Goal: Task Accomplishment & Management: Complete application form

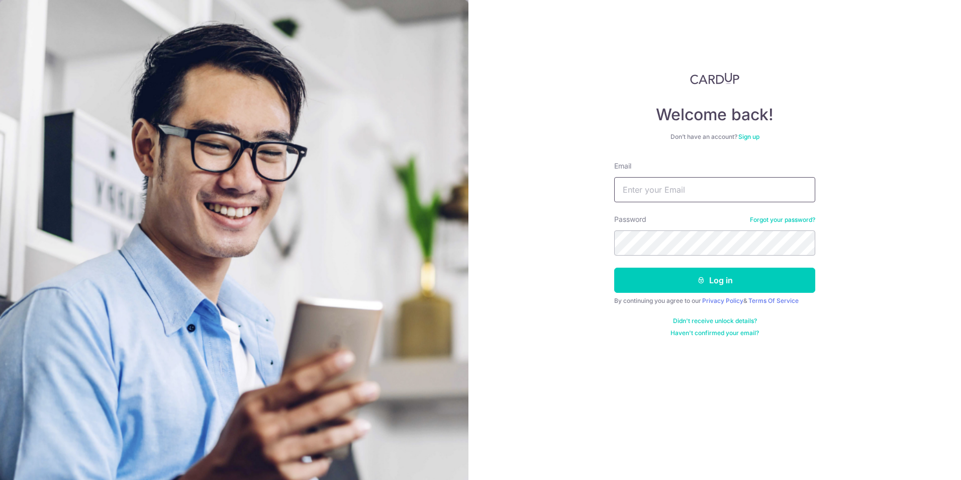
click at [626, 188] on input "Email" at bounding box center [714, 189] width 201 height 25
type input "daphne@maximusracing.com"
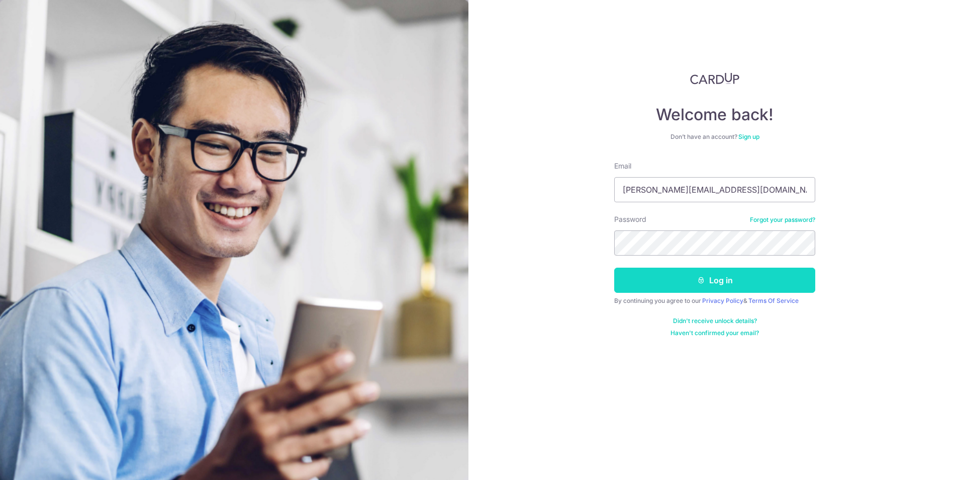
click at [693, 275] on button "Log in" at bounding box center [714, 279] width 201 height 25
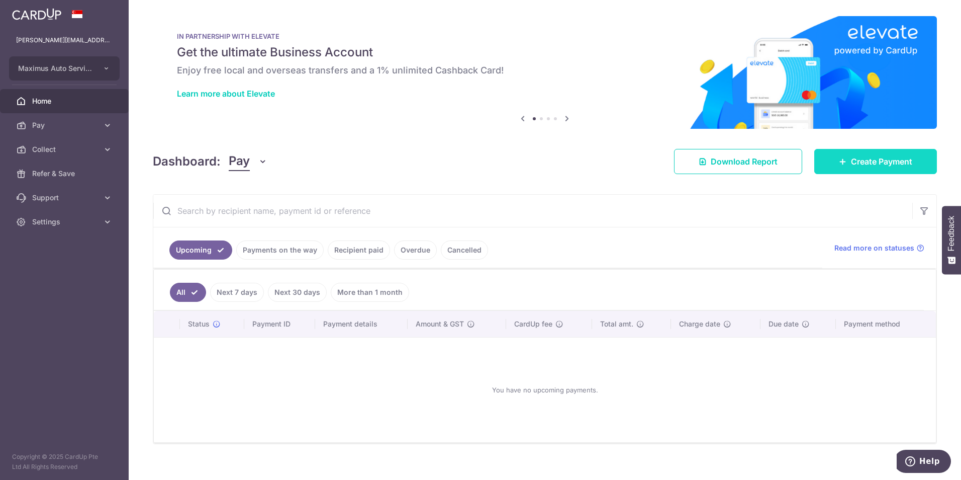
click at [878, 156] on span "Create Payment" at bounding box center [881, 161] width 61 height 12
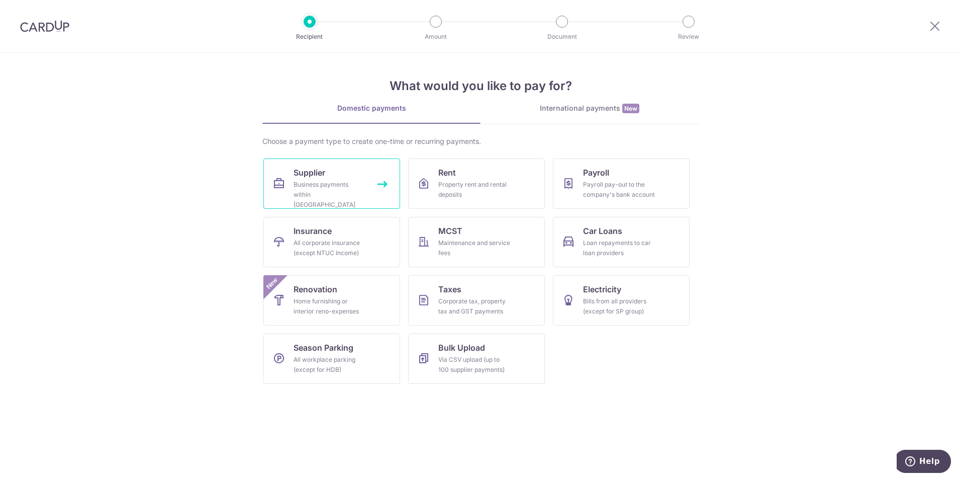
click at [298, 176] on span "Supplier" at bounding box center [310, 172] width 32 height 12
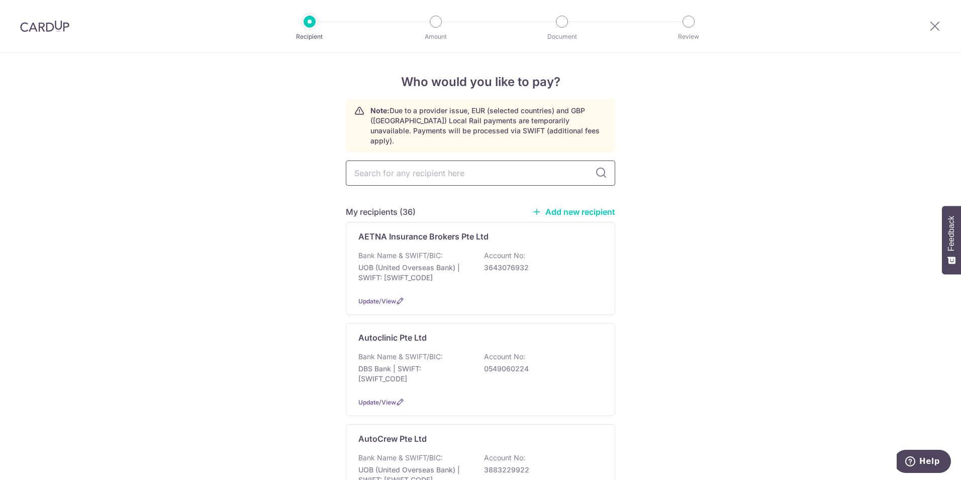
click at [442, 165] on input "text" at bounding box center [480, 172] width 269 height 25
type input "eng"
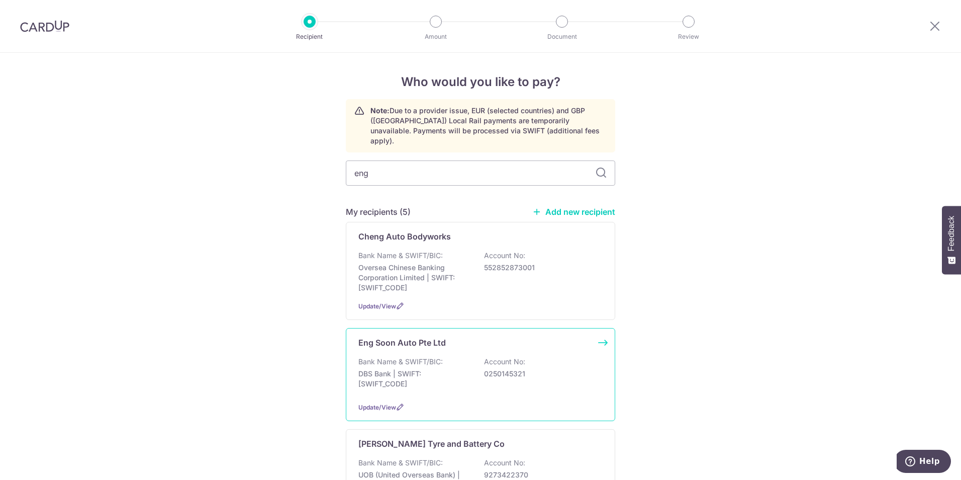
click at [385, 378] on p "DBS Bank | SWIFT: DBSSSGSGXXX" at bounding box center [414, 378] width 113 height 20
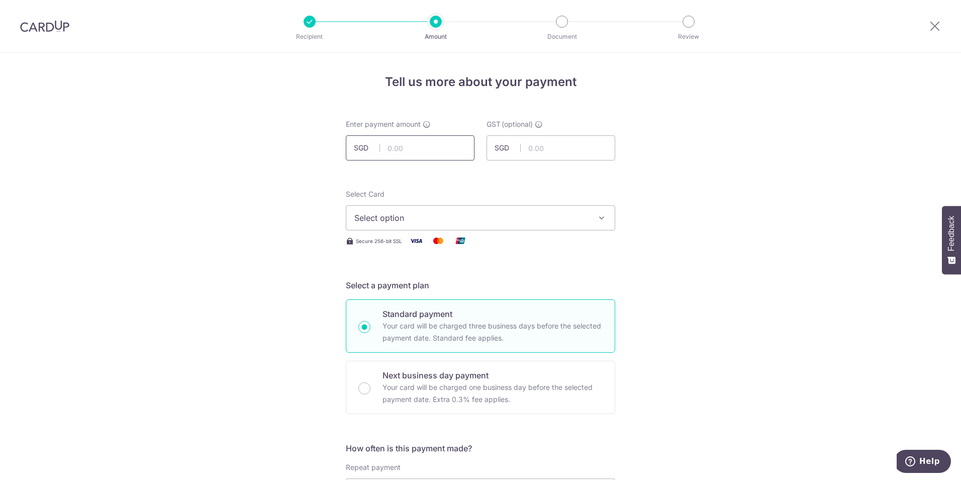
click at [427, 155] on input "text" at bounding box center [410, 147] width 129 height 25
type input "2,566.51"
click at [399, 220] on span "Select option" at bounding box center [471, 218] width 234 height 12
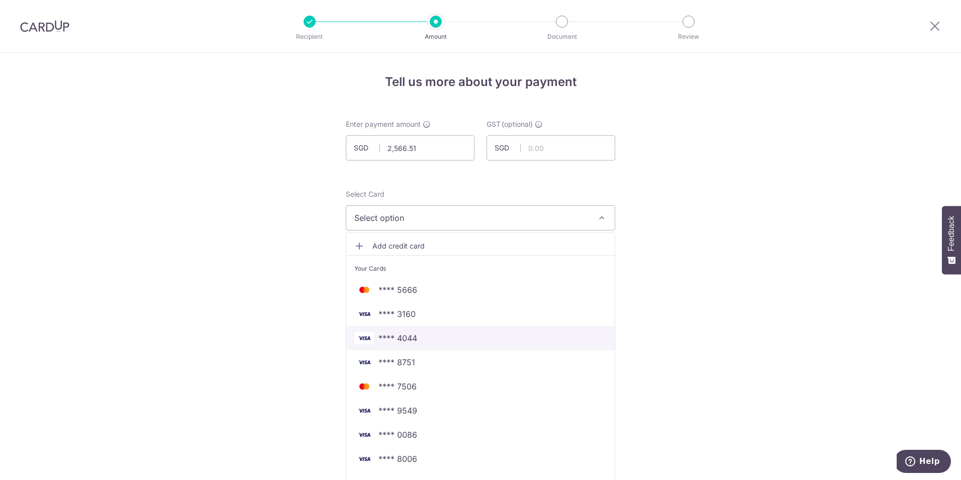
click at [408, 344] on link "**** 4044" at bounding box center [480, 338] width 268 height 24
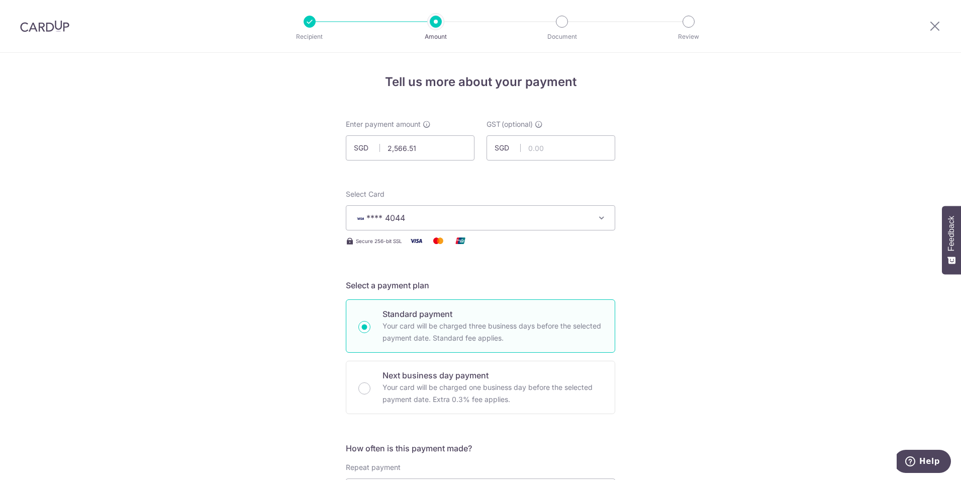
scroll to position [201, 0]
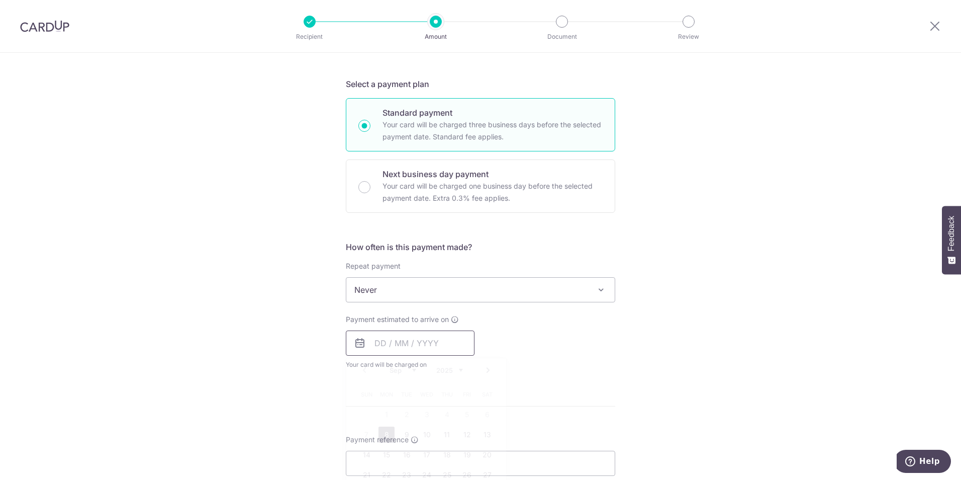
click at [379, 345] on input "text" at bounding box center [410, 342] width 129 height 25
click at [384, 438] on link "8" at bounding box center [387, 434] width 16 height 16
type input "08/09/2025"
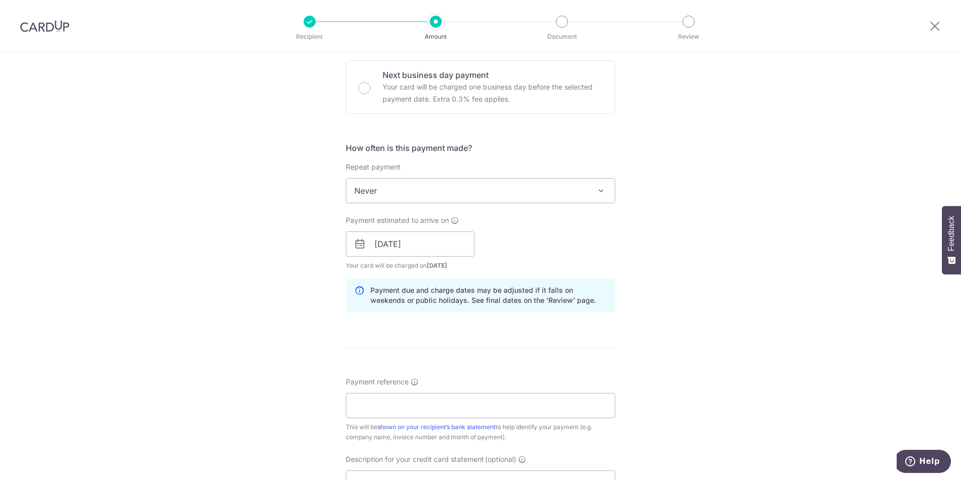
scroll to position [251, 0]
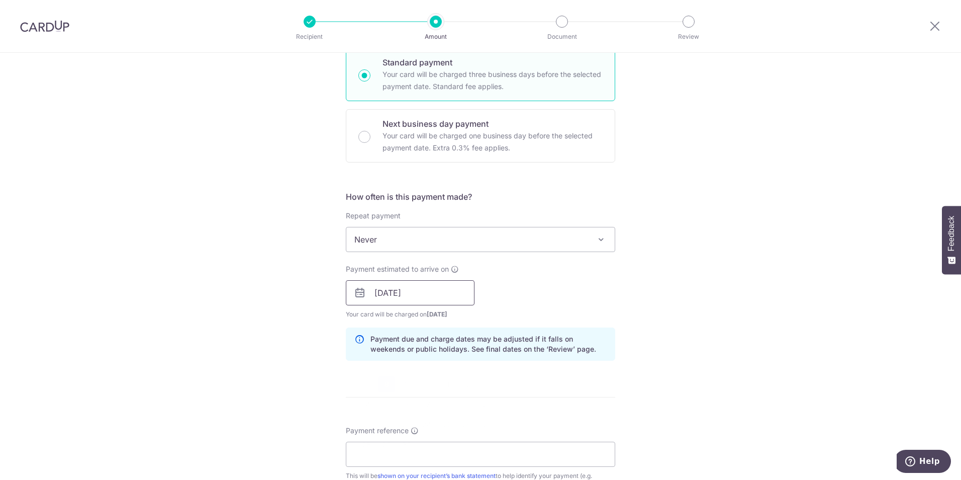
click at [407, 291] on input "08/09/2025" at bounding box center [410, 292] width 129 height 25
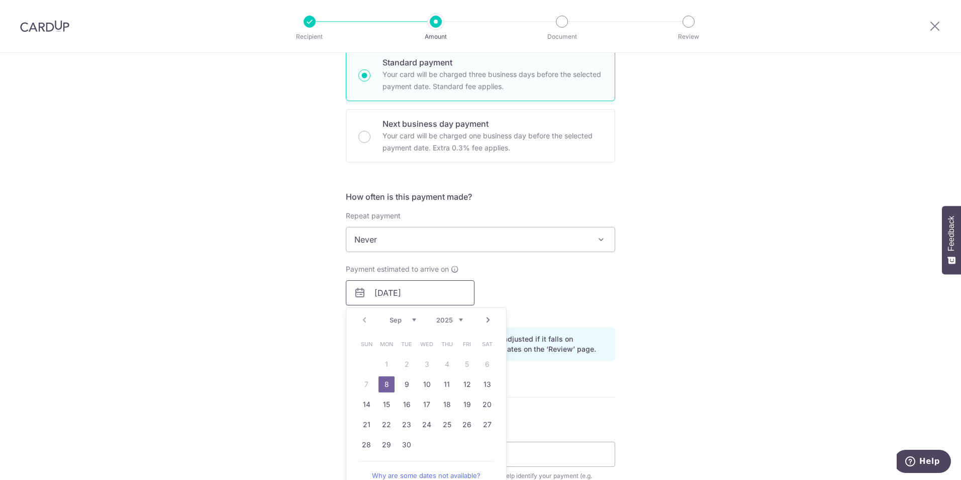
click at [407, 291] on input "08/09/2025" at bounding box center [410, 292] width 129 height 25
click at [620, 262] on div "Tell us more about your payment Enter payment amount SGD 2,566.51 2566.51 GST (…" at bounding box center [480, 310] width 961 height 1018
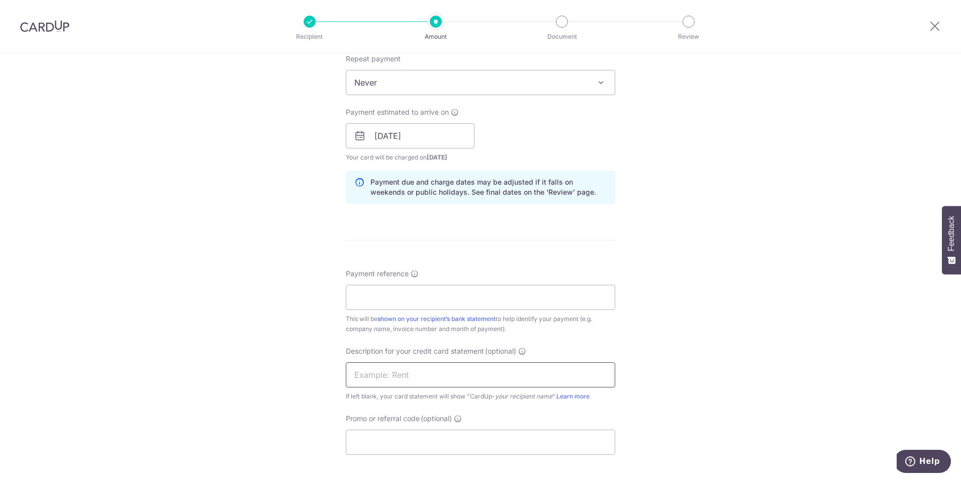
scroll to position [452, 0]
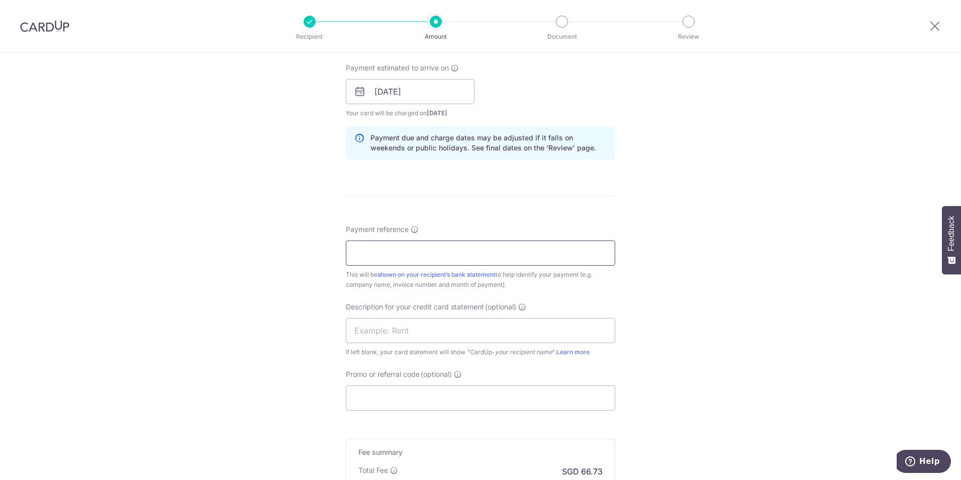
click at [441, 253] on input "Payment reference" at bounding box center [480, 252] width 269 height 25
click at [403, 252] on input "Maxmus July2025" at bounding box center [480, 252] width 269 height 25
type input "Maxmus July 2025"
click at [390, 331] on input "text" at bounding box center [480, 330] width 269 height 25
type input "EngSoon"
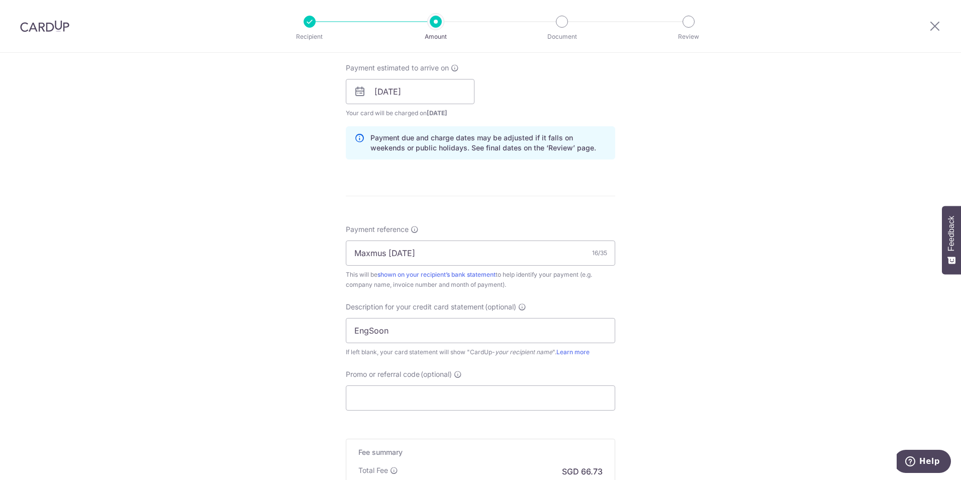
drag, startPoint x: 242, startPoint y: 366, endPoint x: 253, endPoint y: 370, distance: 11.3
click at [242, 366] on div "Tell us more about your payment Enter payment amount SGD 2,566.51 2566.51 GST (…" at bounding box center [480, 109] width 961 height 1018
drag, startPoint x: 334, startPoint y: 393, endPoint x: 361, endPoint y: 401, distance: 28.9
click at [335, 394] on div "Tell us more about your payment Enter payment amount SGD 2,566.51 2566.51 GST (…" at bounding box center [480, 109] width 961 height 1018
click at [365, 401] on input "Promo or referral code (optional)" at bounding box center [480, 397] width 269 height 25
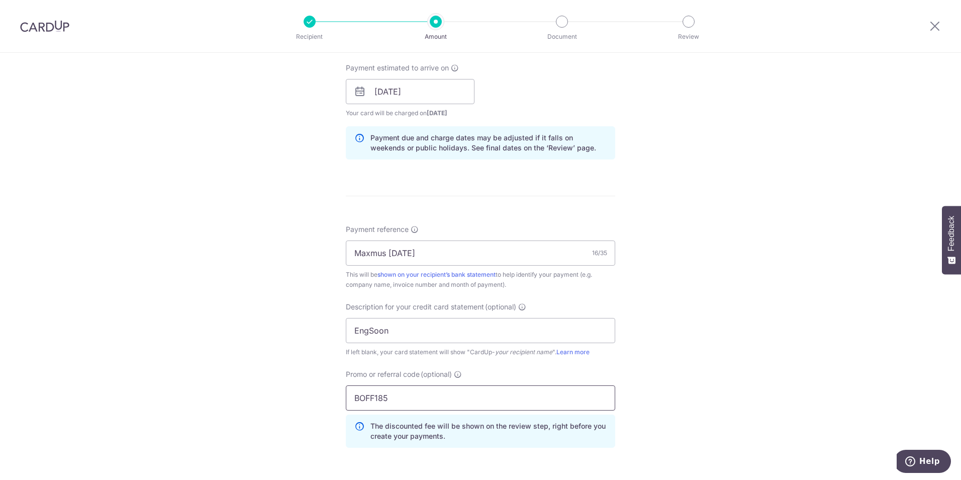
type input "BOFF185"
click at [671, 318] on div "Tell us more about your payment Enter payment amount SGD 2,566.51 2566.51 GST (…" at bounding box center [480, 131] width 961 height 1063
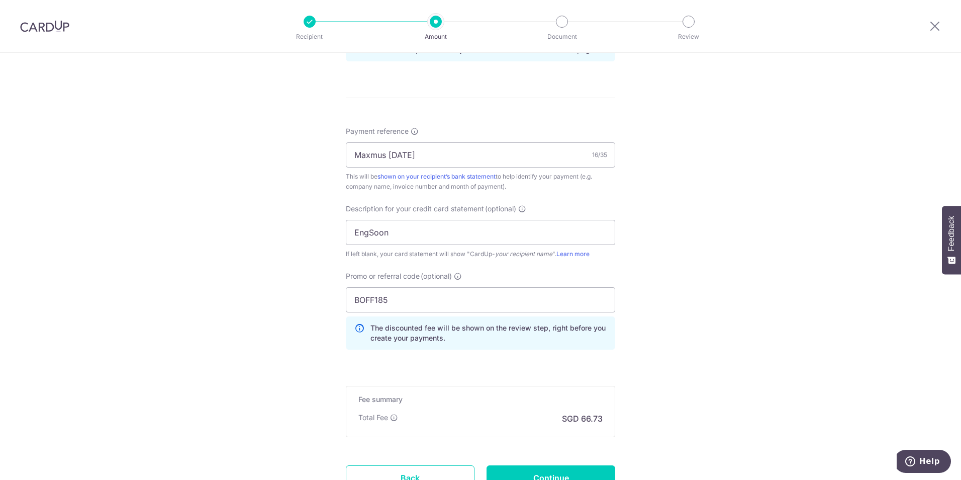
scroll to position [636, 0]
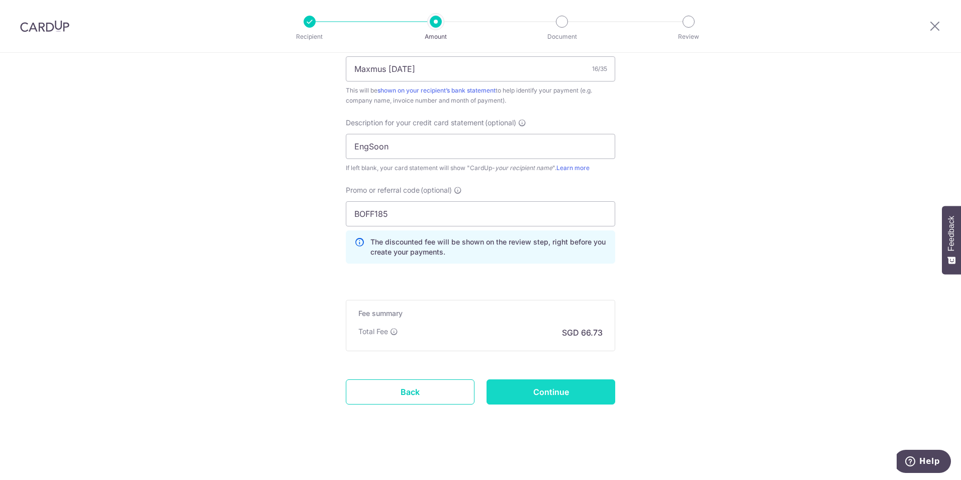
click at [575, 390] on input "Continue" at bounding box center [551, 391] width 129 height 25
type input "Create Schedule"
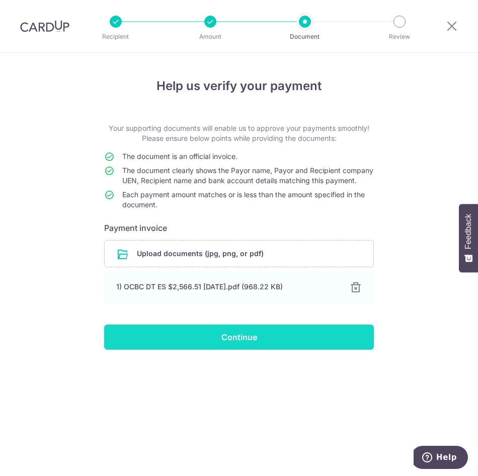
click at [223, 345] on input "Continue" at bounding box center [238, 336] width 269 height 25
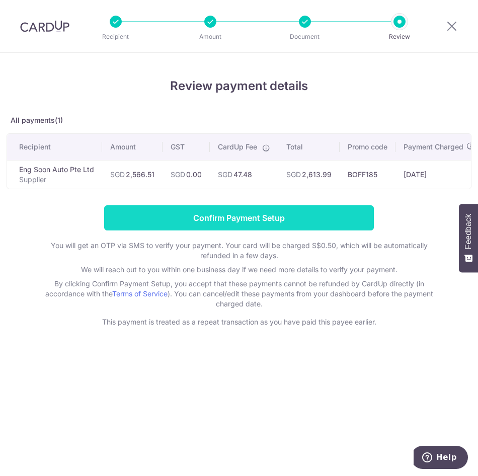
click at [290, 225] on input "Confirm Payment Setup" at bounding box center [238, 217] width 269 height 25
